Goal: Task Accomplishment & Management: Manage account settings

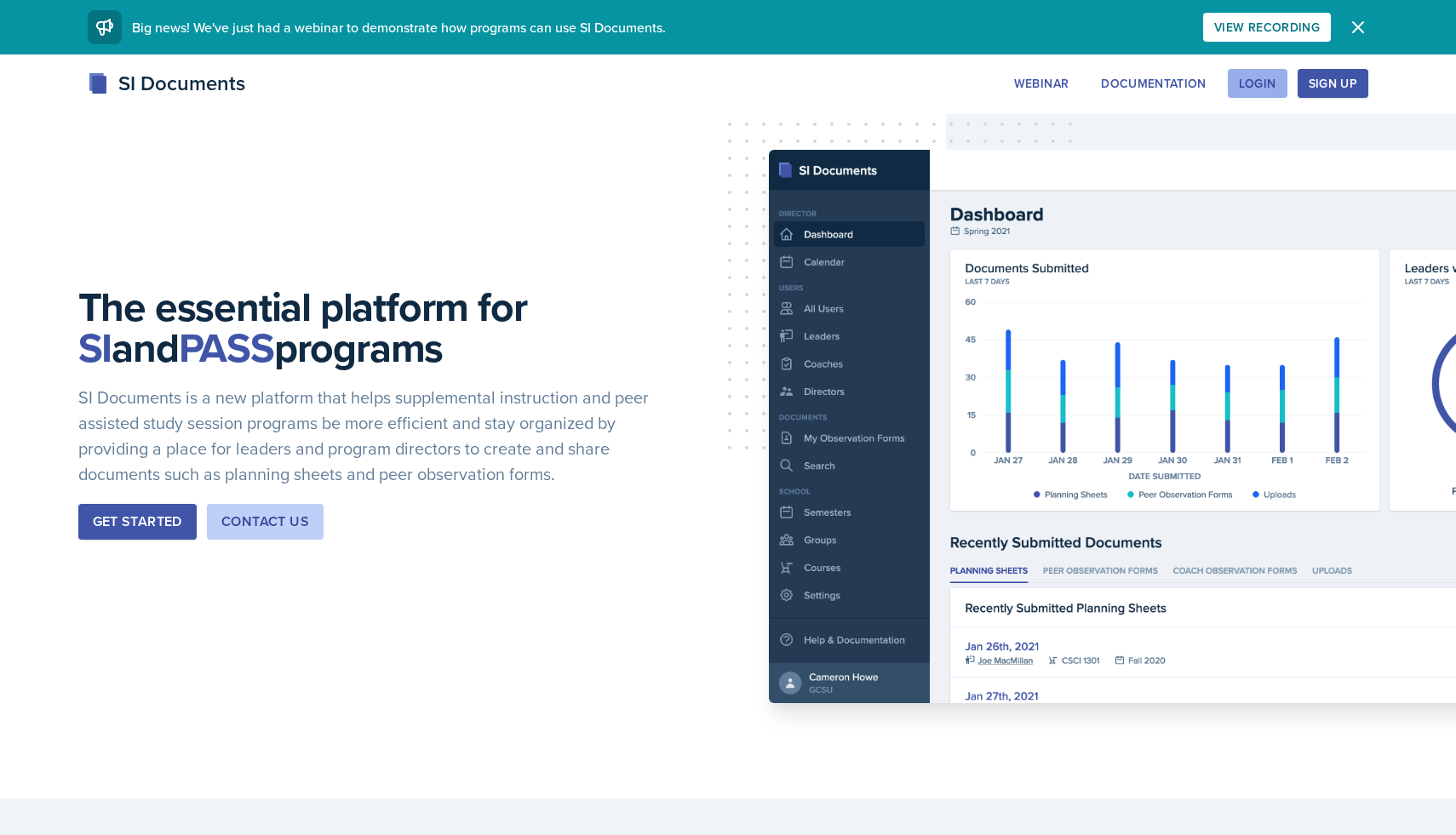
click at [1271, 69] on button "Login" at bounding box center [1257, 83] width 60 height 29
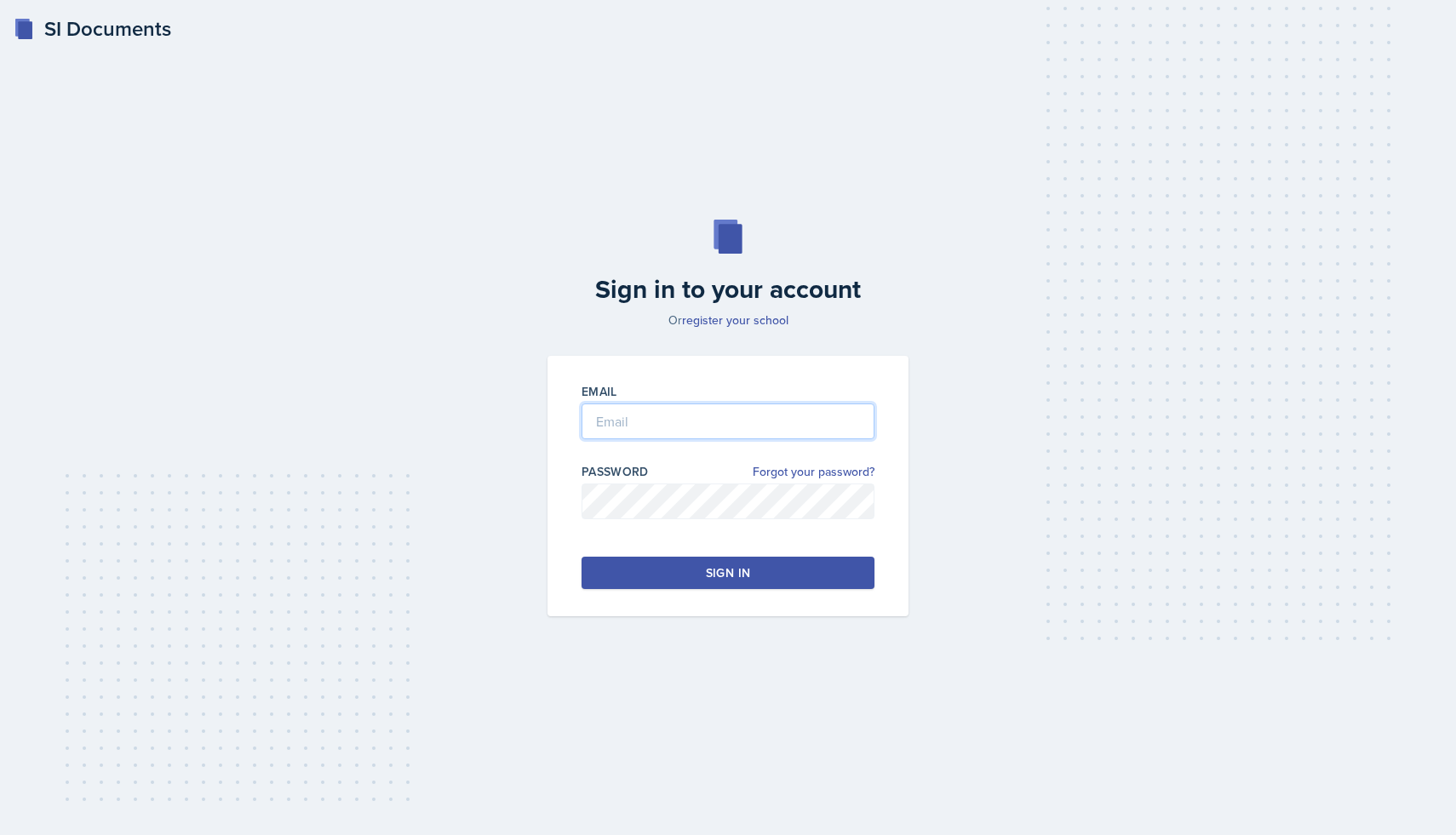
click at [689, 413] on input "email" at bounding box center [728, 421] width 293 height 36
click at [788, 560] on button "Sign in" at bounding box center [728, 572] width 293 height 32
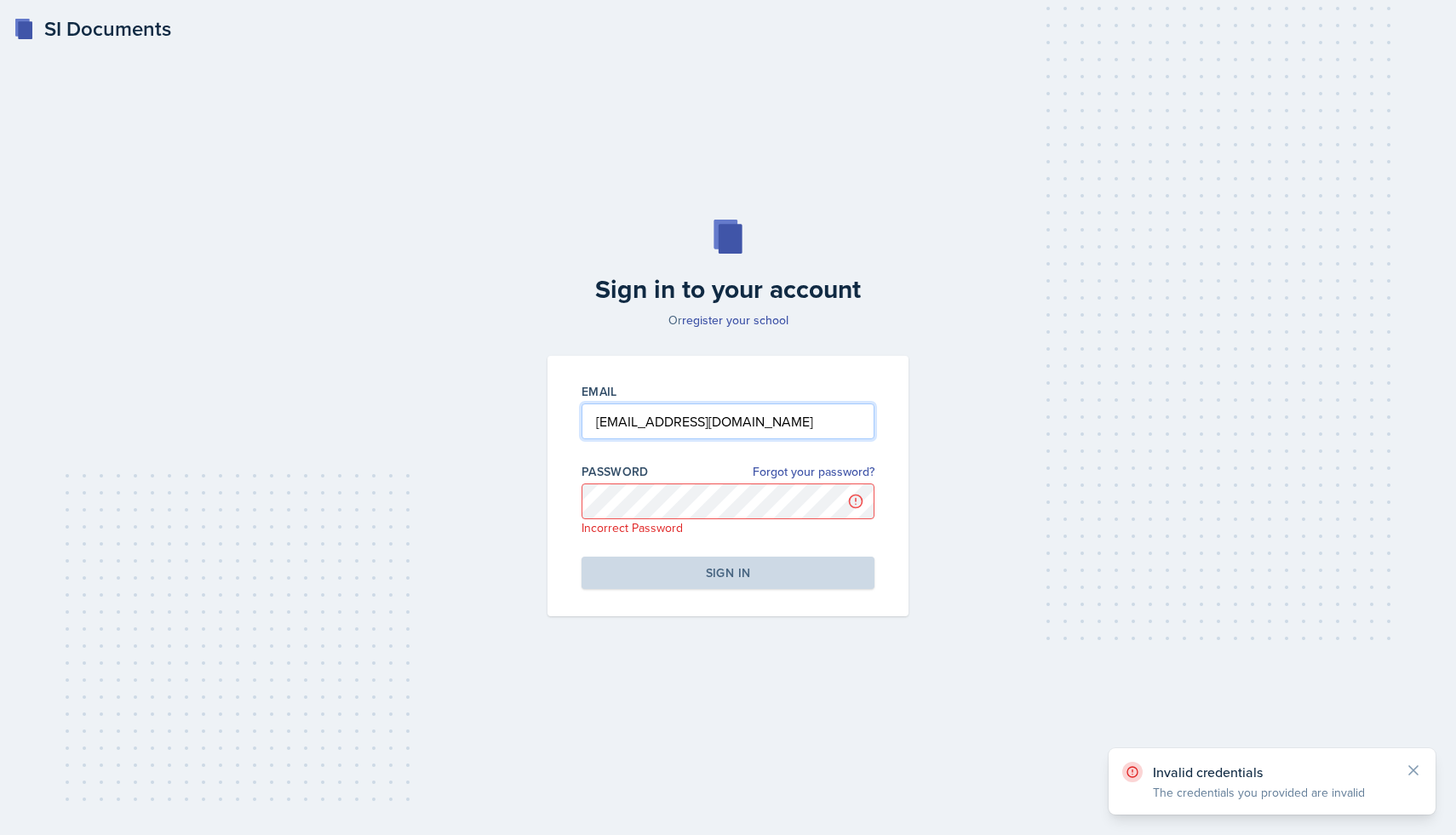
click at [781, 424] on input "[EMAIL_ADDRESS][DOMAIN_NAME]" at bounding box center [728, 421] width 293 height 36
drag, startPoint x: 781, startPoint y: 424, endPoint x: 538, endPoint y: 449, distance: 244.3
click at [538, 449] on div "Email [EMAIL_ADDRESS][DOMAIN_NAME] Password Forgot your password? Incorrect Pas…" at bounding box center [728, 486] width 382 height 261
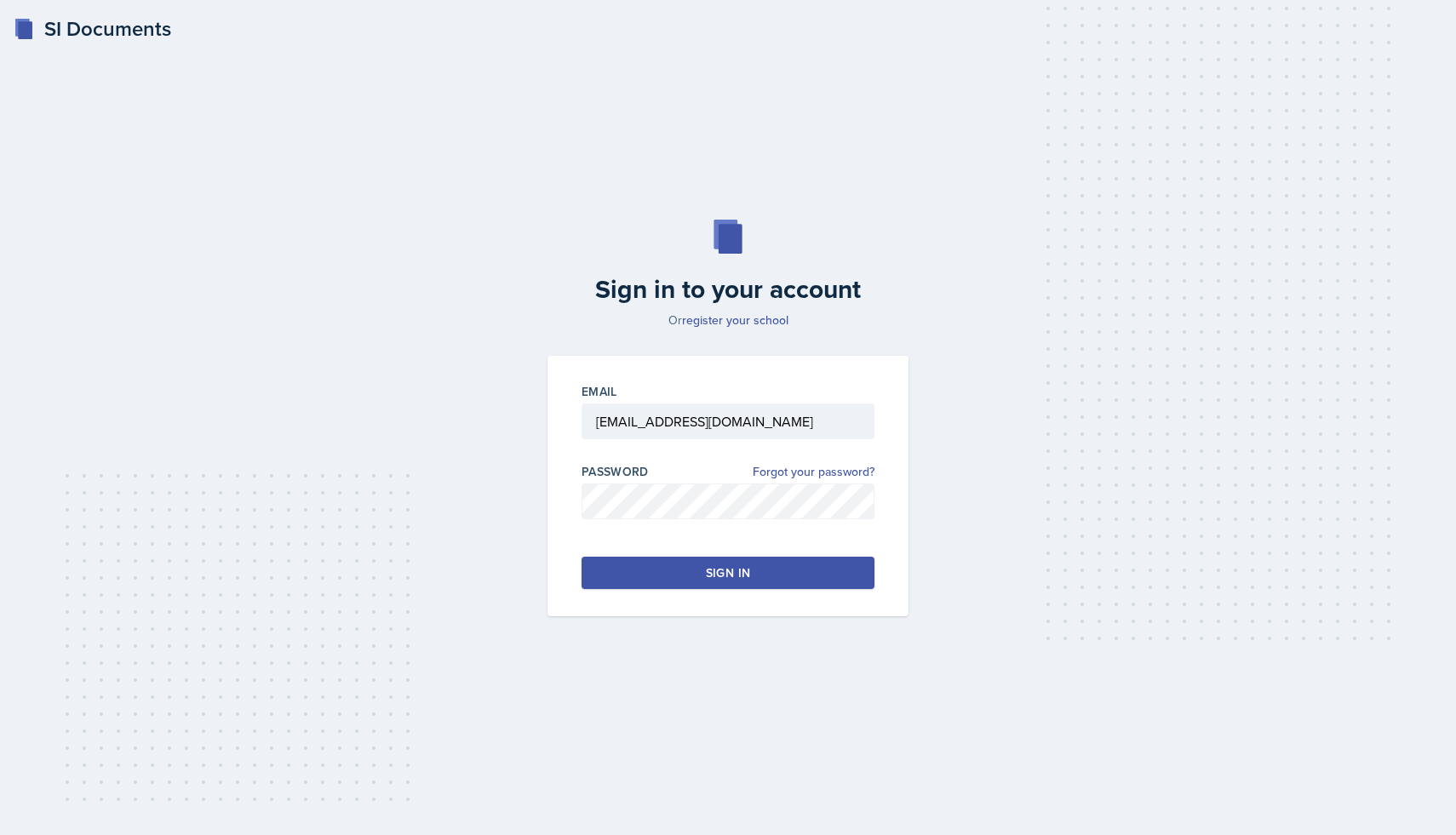
click at [710, 575] on div "Sign in" at bounding box center [728, 573] width 44 height 17
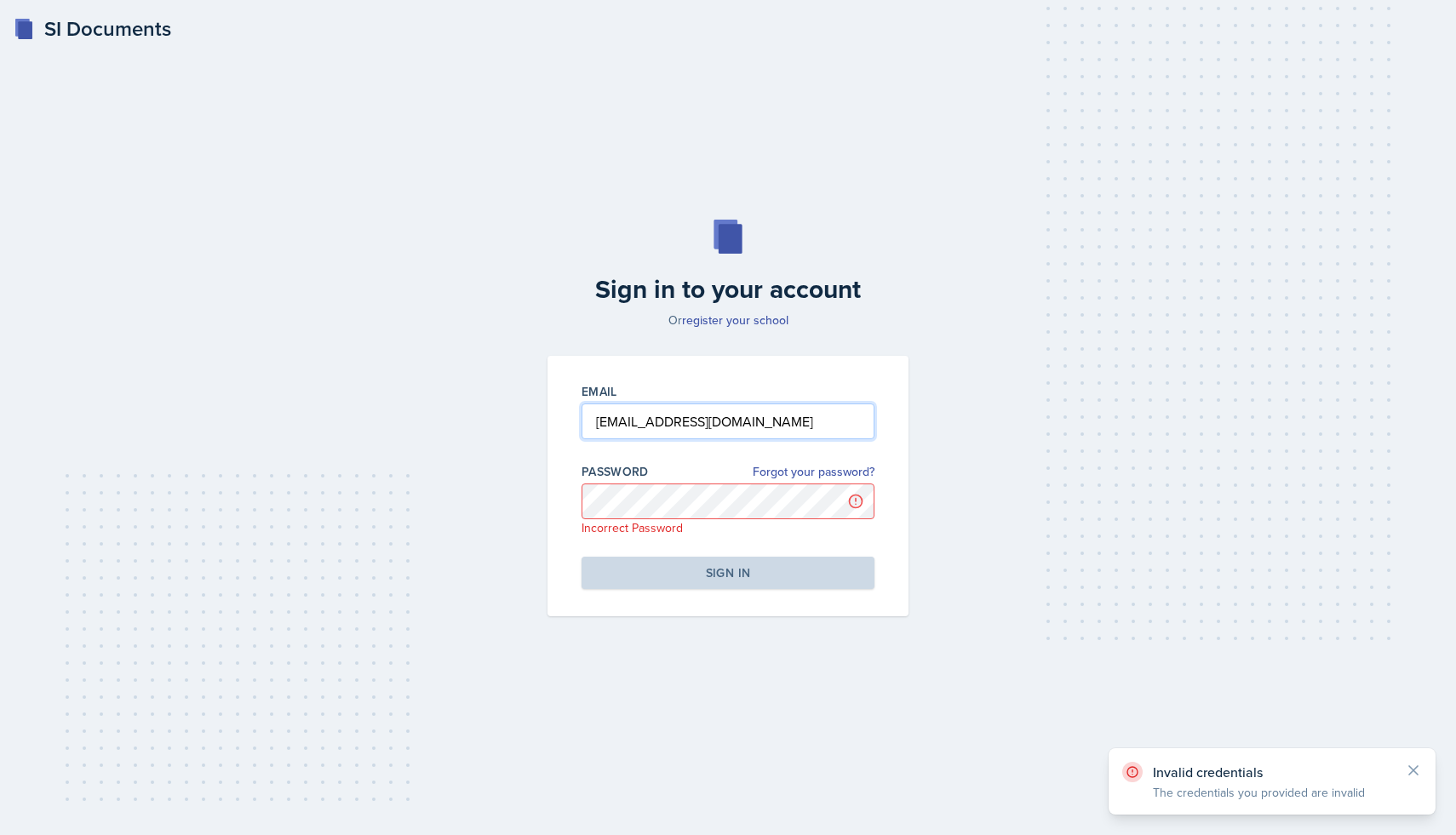
click at [748, 420] on input "[EMAIL_ADDRESS][DOMAIN_NAME]" at bounding box center [728, 421] width 293 height 36
drag, startPoint x: 748, startPoint y: 420, endPoint x: 566, endPoint y: 409, distance: 182.3
click at [565, 409] on div "Email [EMAIL_ADDRESS][DOMAIN_NAME] Password Forgot your password? Incorrect Pas…" at bounding box center [728, 486] width 361 height 261
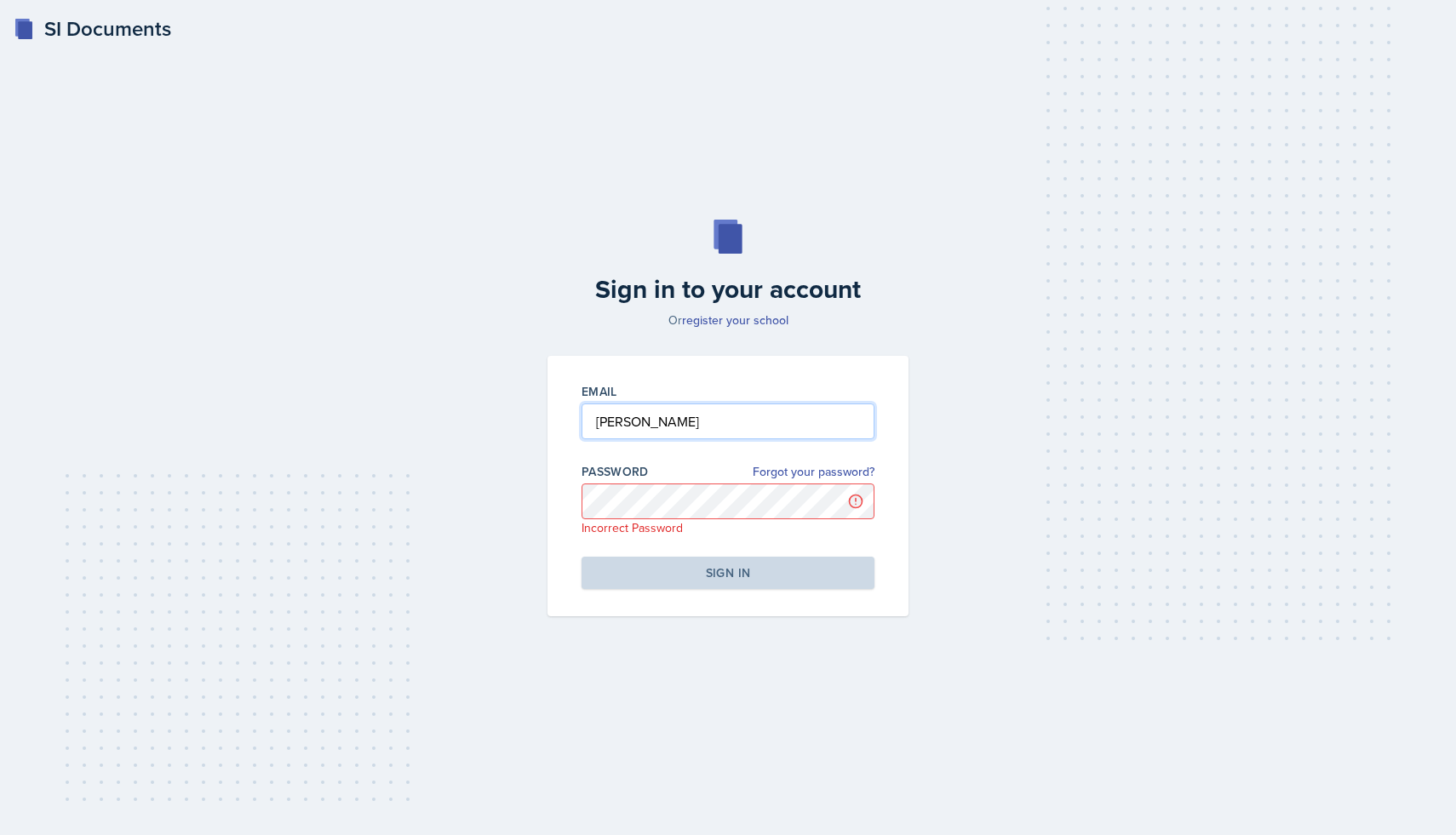
type input "[PERSON_NAME]"
